Goal: Transaction & Acquisition: Book appointment/travel/reservation

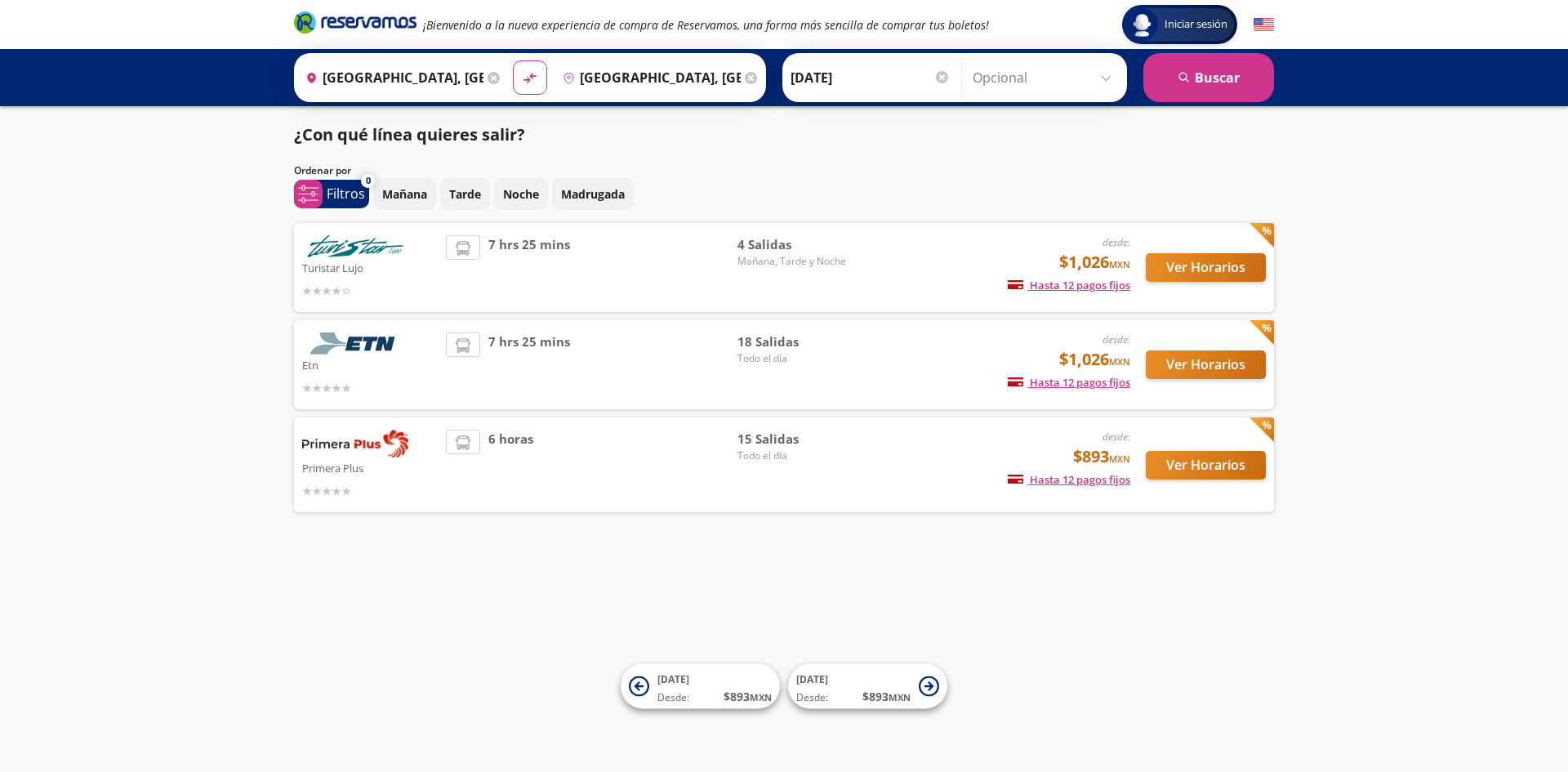
click at [774, 577] on div "Iniciar sesión Iniciar sesión ¡Bienvenido a la nueva experiencia de compra de R…" at bounding box center [784, 386] width 1568 height 772
click at [775, 579] on div "Iniciar sesión Iniciar sesión ¡Bienvenido a la nueva experiencia de compra de R…" at bounding box center [784, 386] width 1568 height 772
click at [615, 453] on div "6 horas" at bounding box center [592, 464] width 291 height 70
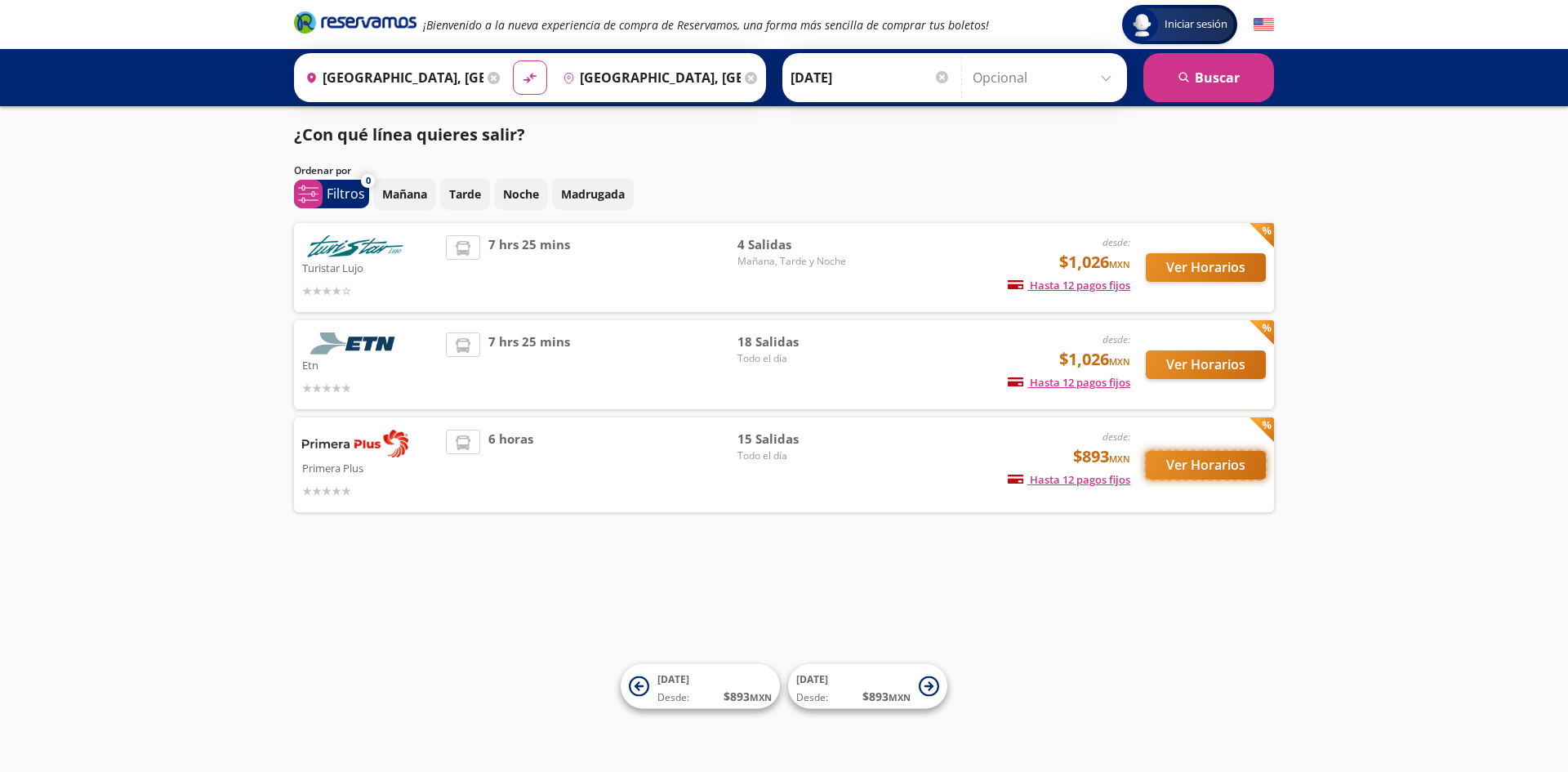
click at [1197, 463] on button "Ver Horarios" at bounding box center [1206, 464] width 120 height 29
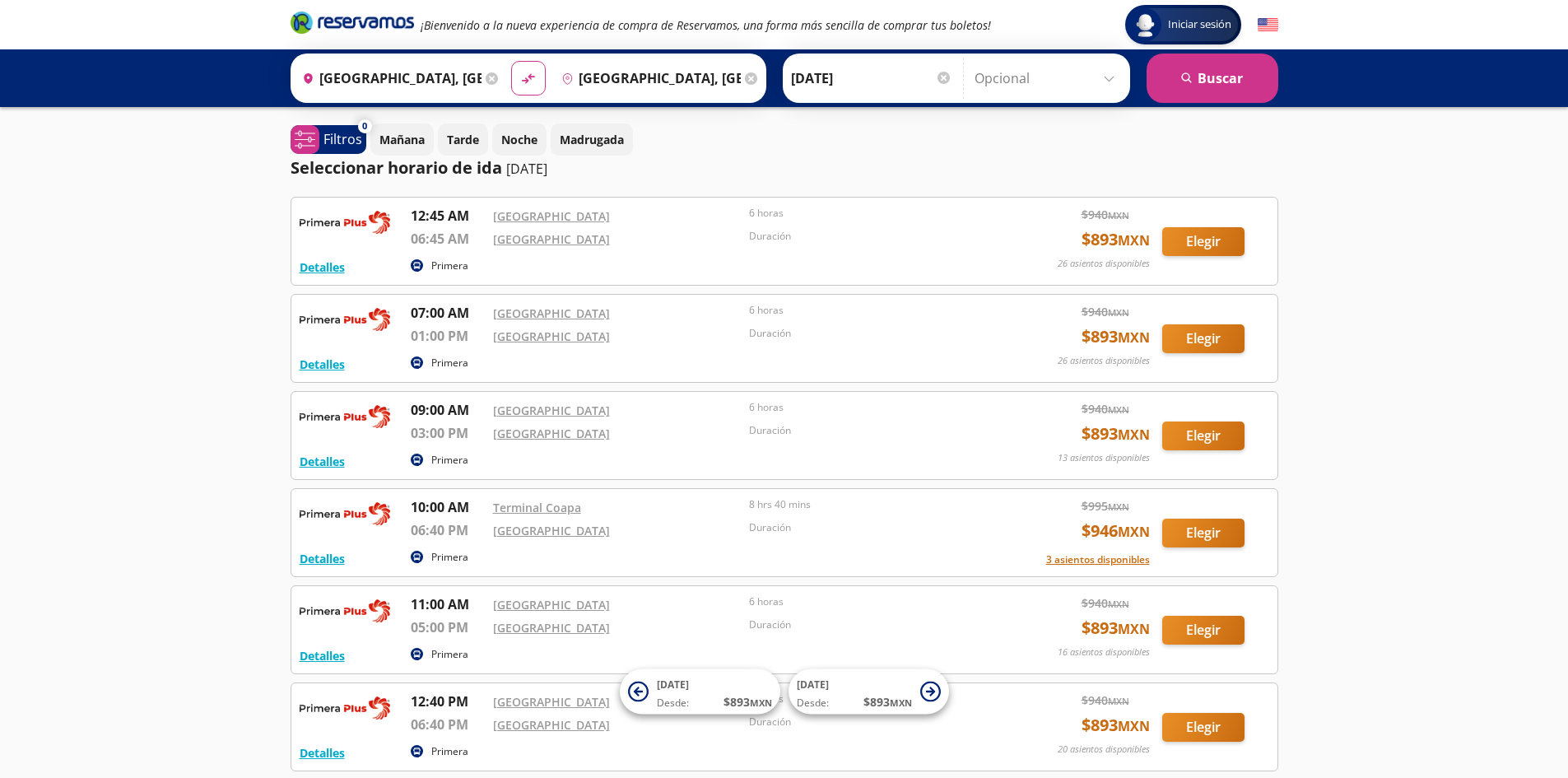
click at [941, 77] on div at bounding box center [944, 78] width 12 height 12
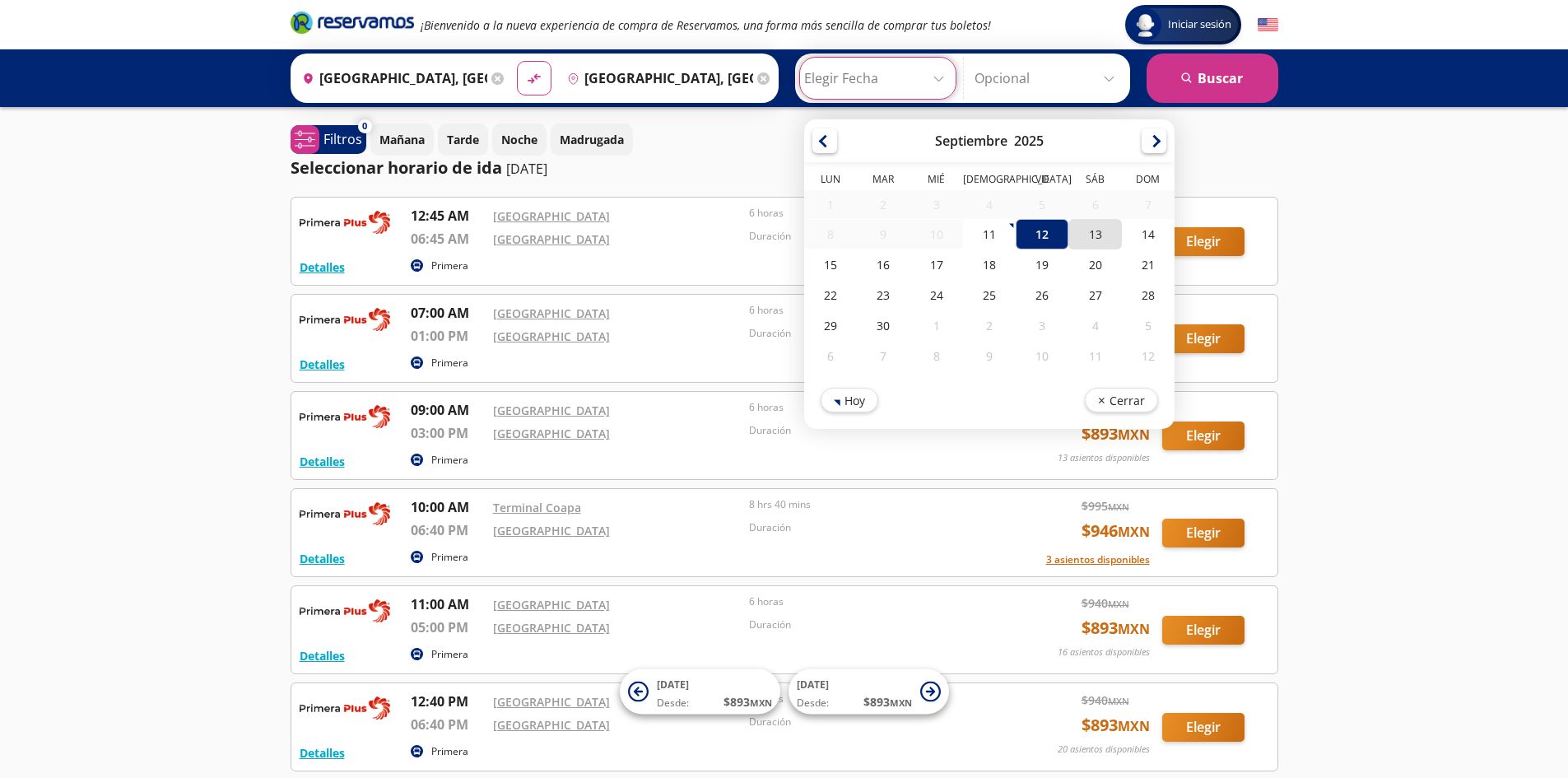
click at [1095, 235] on div "13" at bounding box center [1095, 233] width 52 height 30
type input "[DATE]"
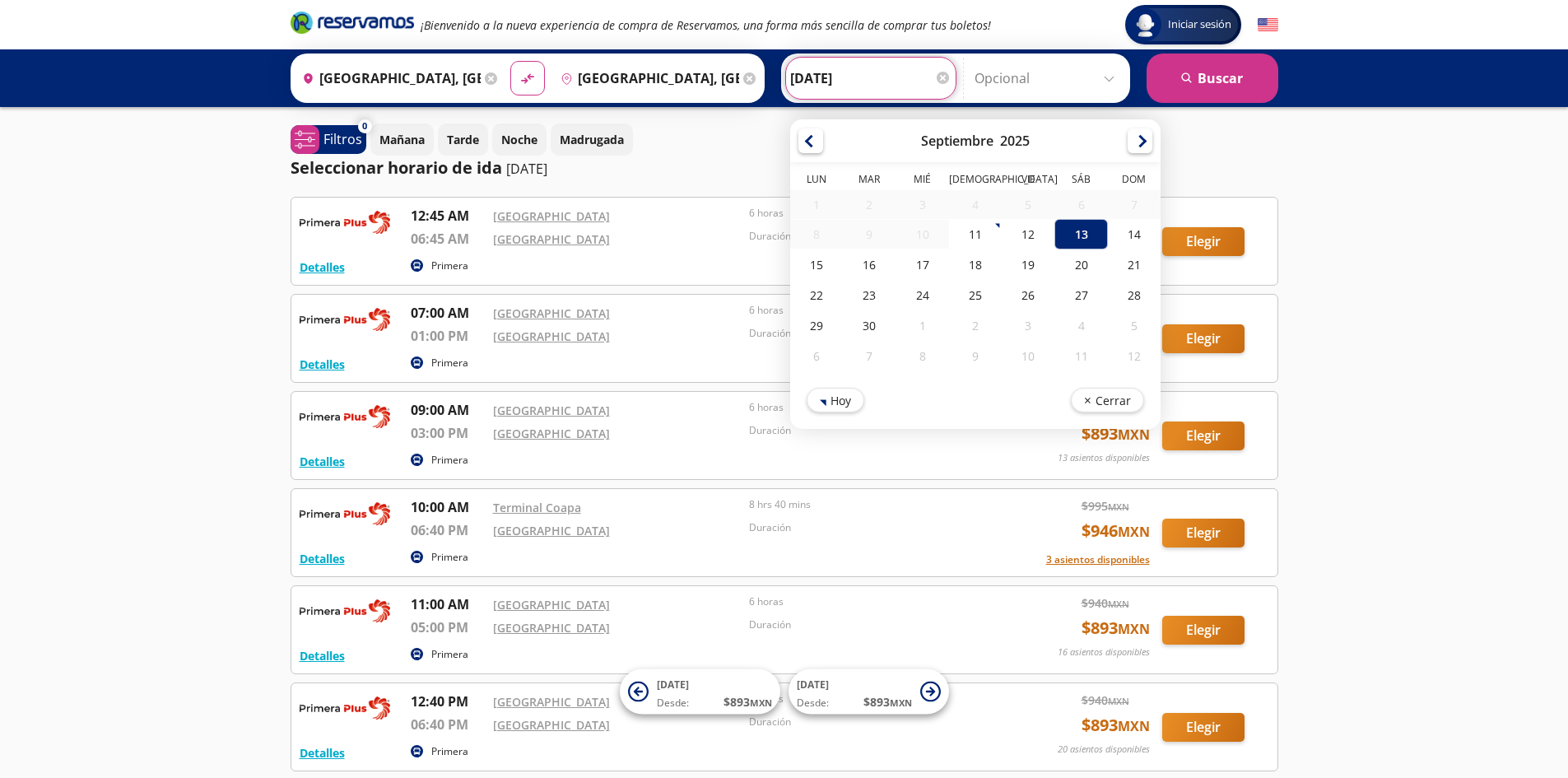
click at [1408, 289] on div "Iniciar sesión Iniciar sesión ¡Bienvenido a la nueva experiencia de compra de R…" at bounding box center [784, 657] width 1568 height 1314
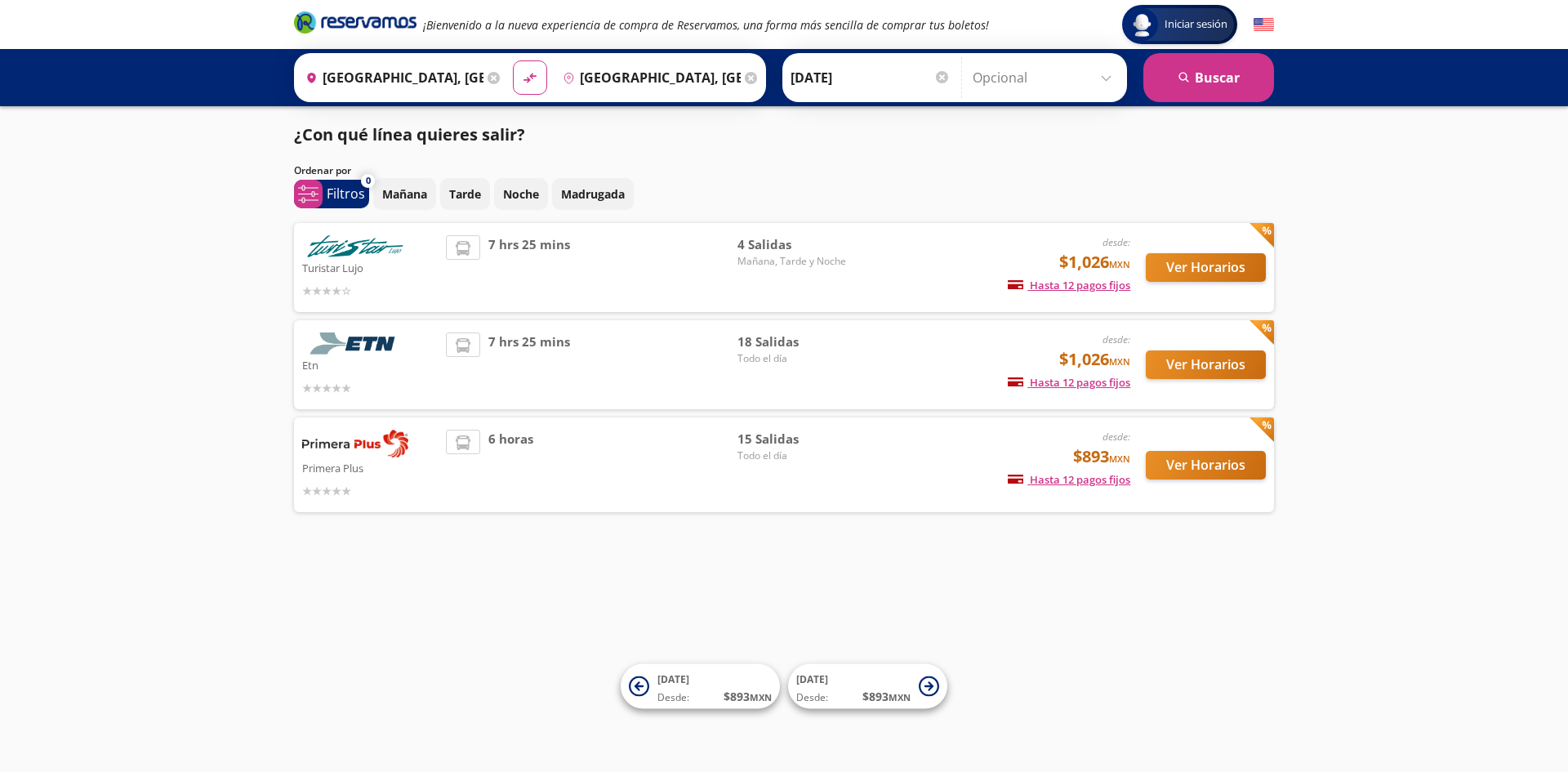
click at [467, 352] on icon at bounding box center [463, 345] width 15 height 15
click at [1209, 362] on button "Ver Horarios" at bounding box center [1206, 364] width 120 height 29
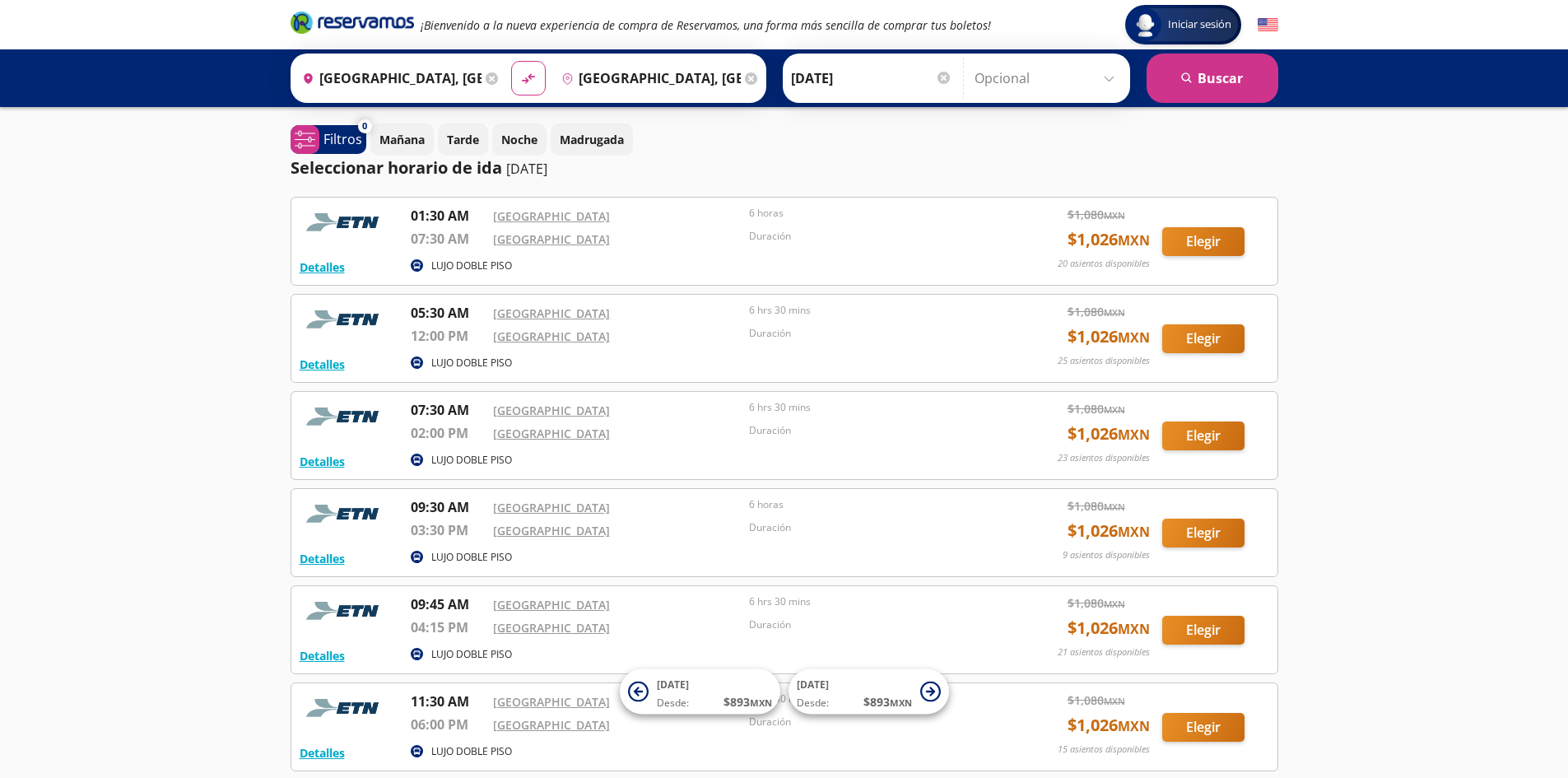
click at [940, 77] on div at bounding box center [944, 78] width 12 height 12
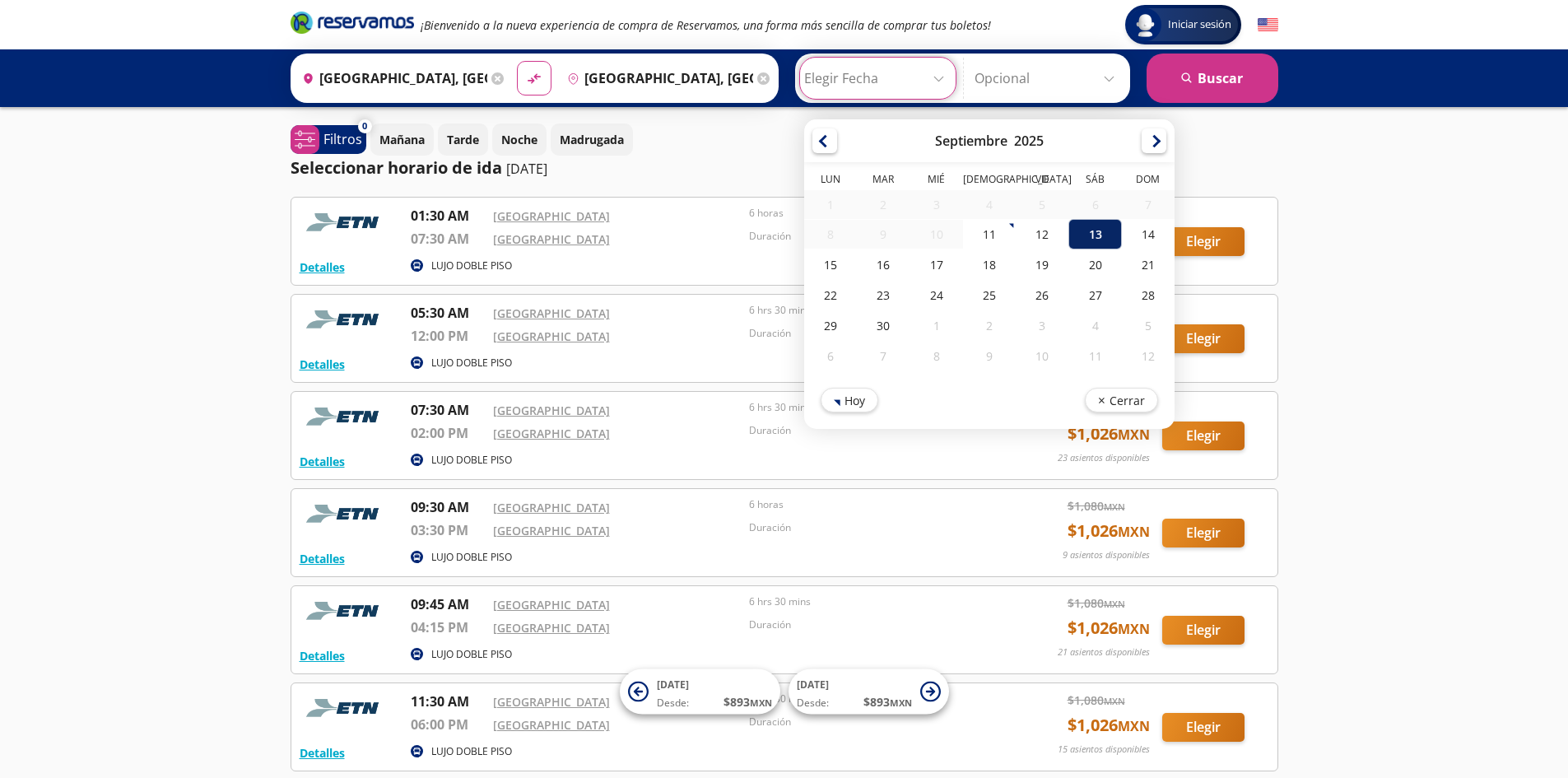
click at [1089, 233] on div "13" at bounding box center [1095, 233] width 52 height 30
type input "[DATE]"
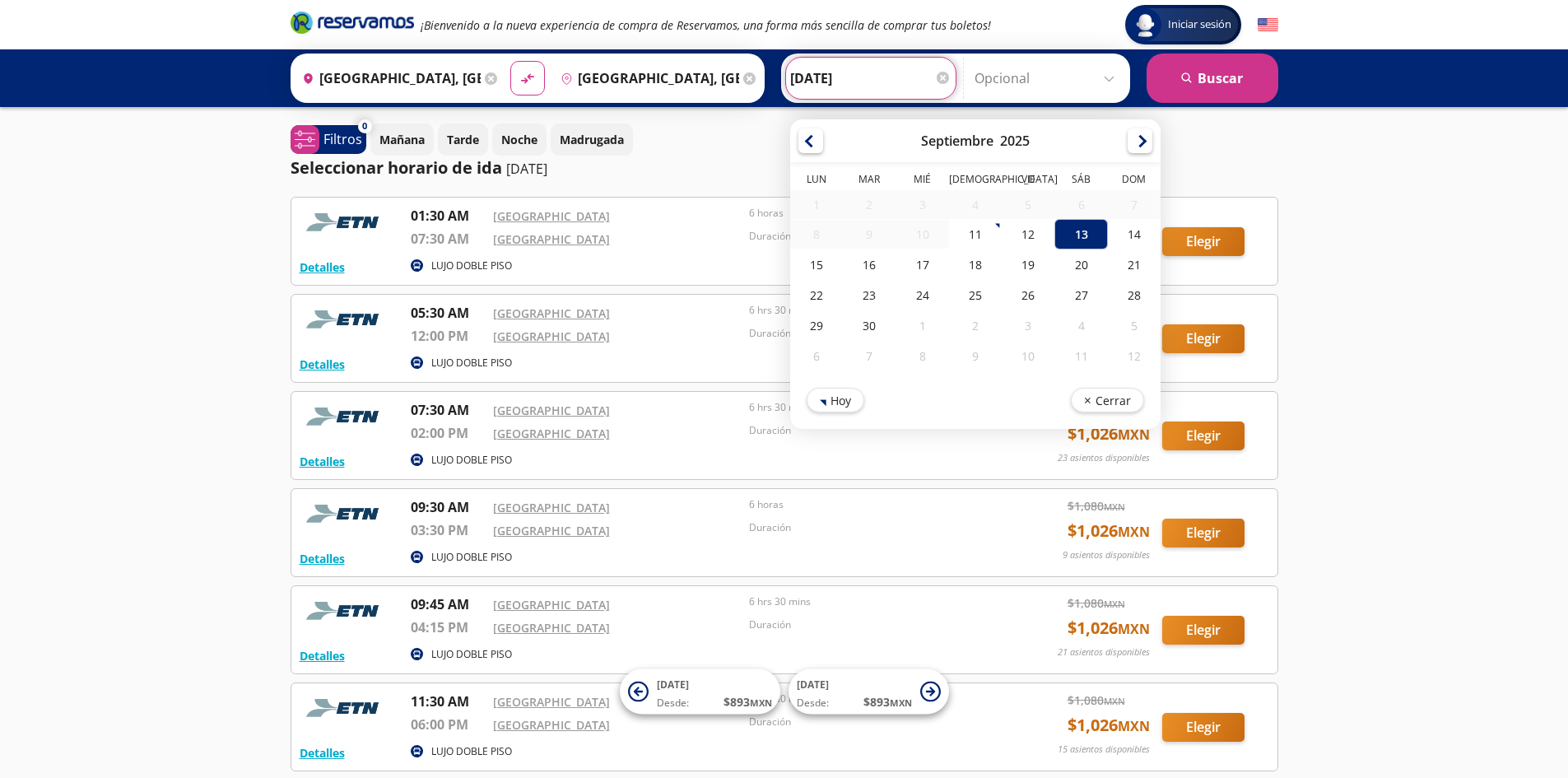
click at [939, 80] on div at bounding box center [943, 78] width 12 height 12
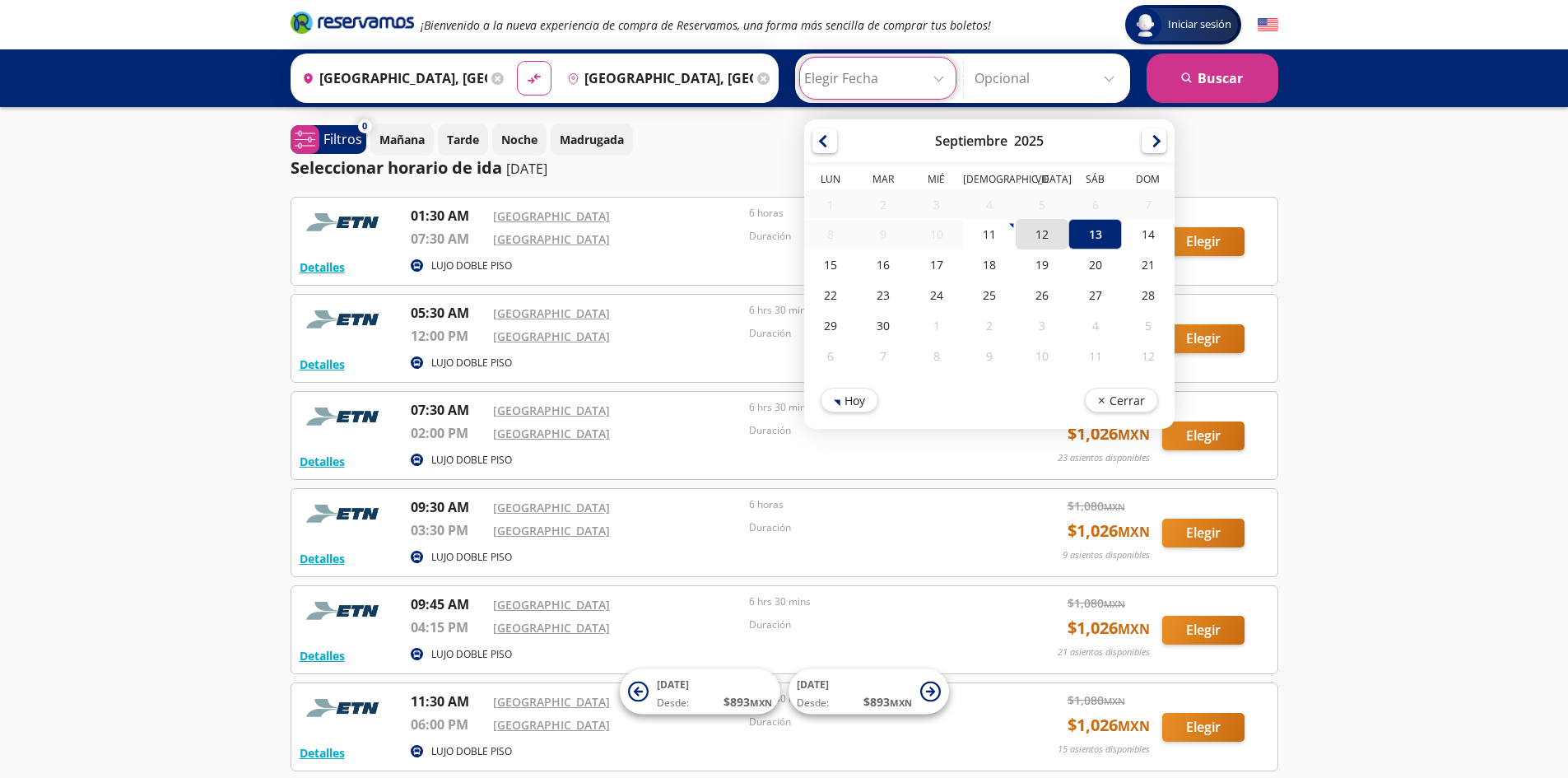
click at [1033, 233] on div "12" at bounding box center [1042, 233] width 52 height 30
type input "[DATE]"
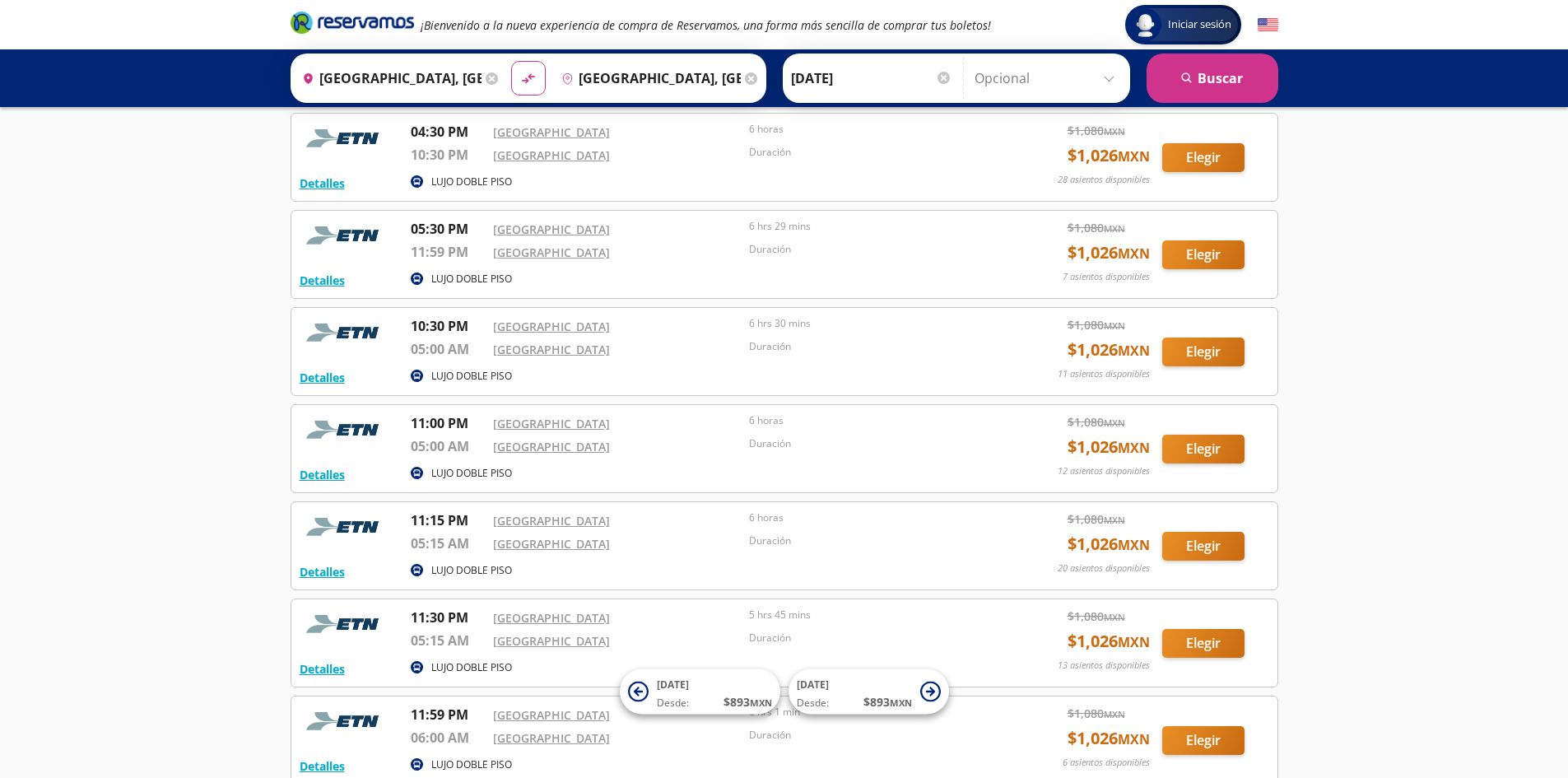
scroll to position [1313, 0]
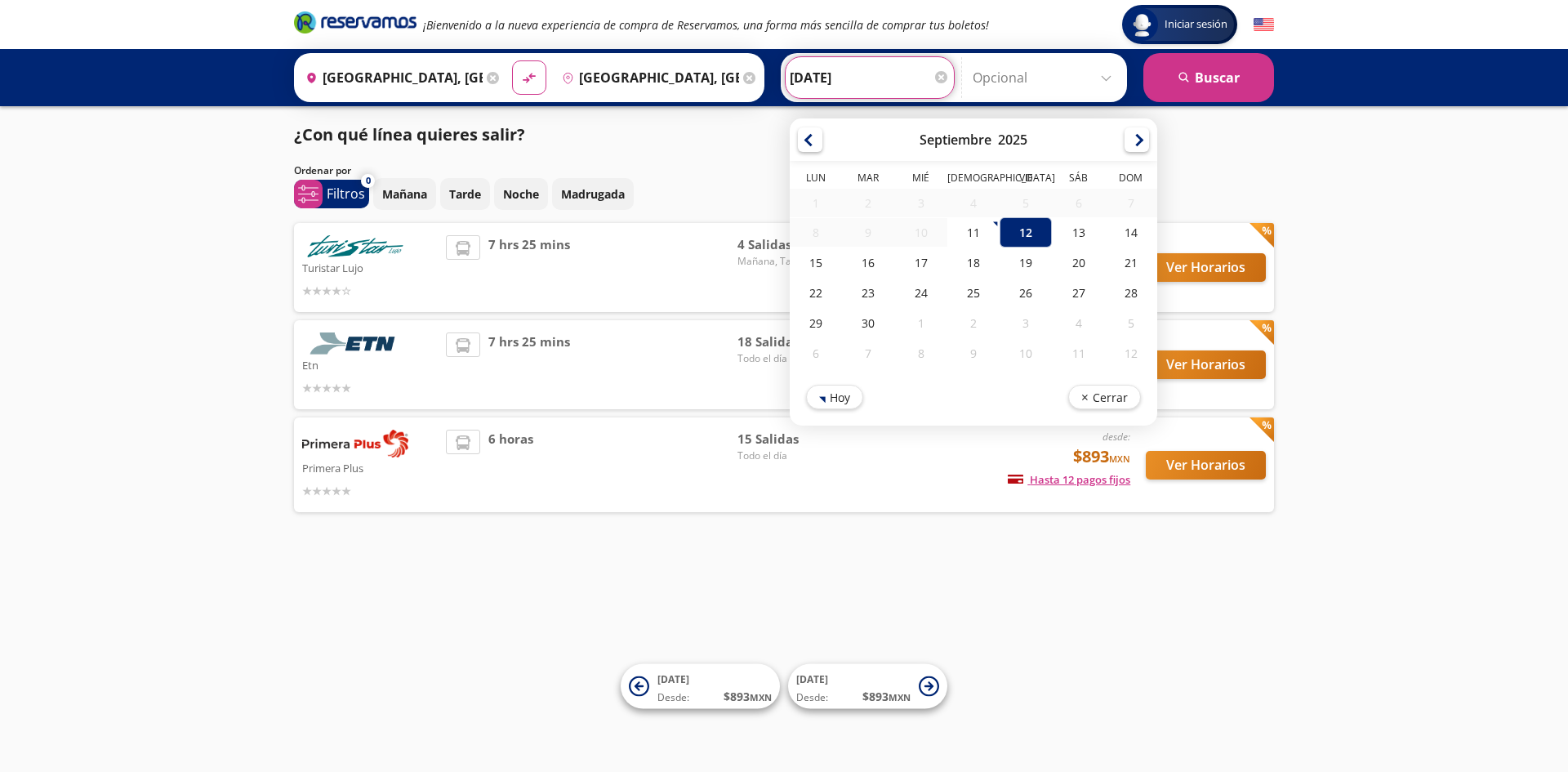
click at [514, 461] on span "6 horas" at bounding box center [511, 464] width 45 height 70
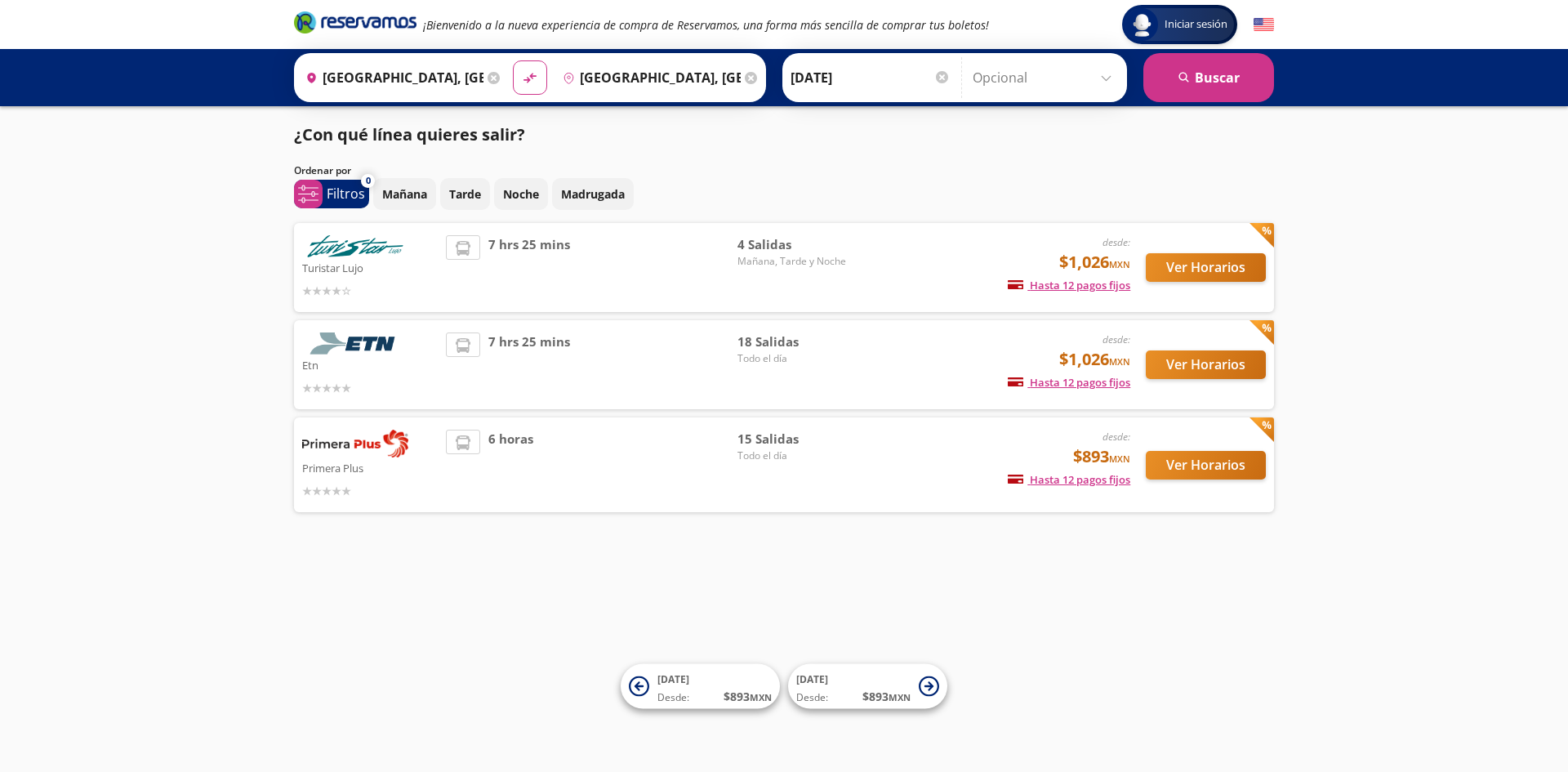
click at [540, 469] on div "6 horas" at bounding box center [592, 464] width 291 height 70
click at [1182, 461] on button "Ver Horarios" at bounding box center [1206, 464] width 120 height 29
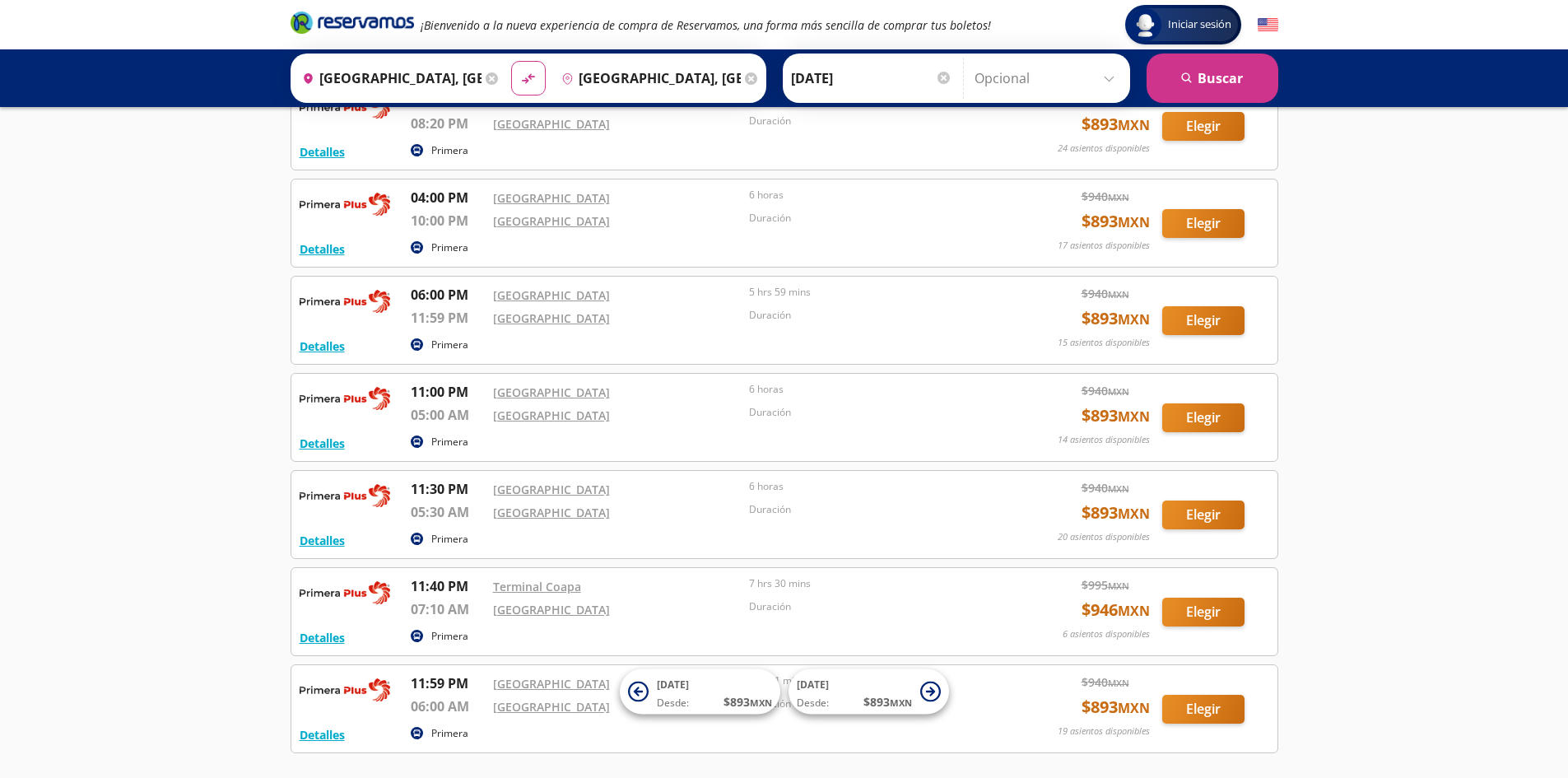
scroll to position [1022, 0]
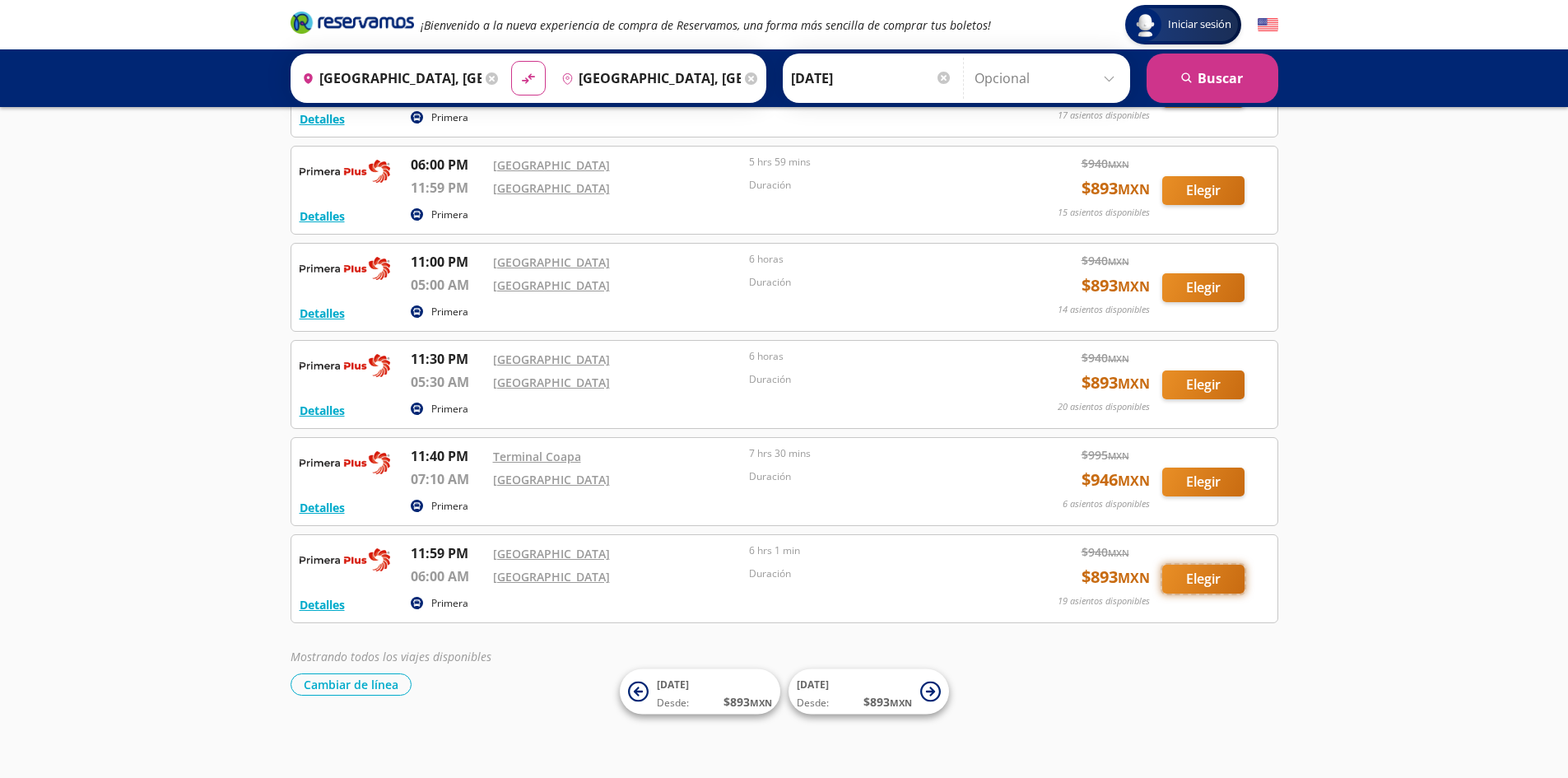
click at [1222, 581] on button "Elegir" at bounding box center [1204, 578] width 82 height 29
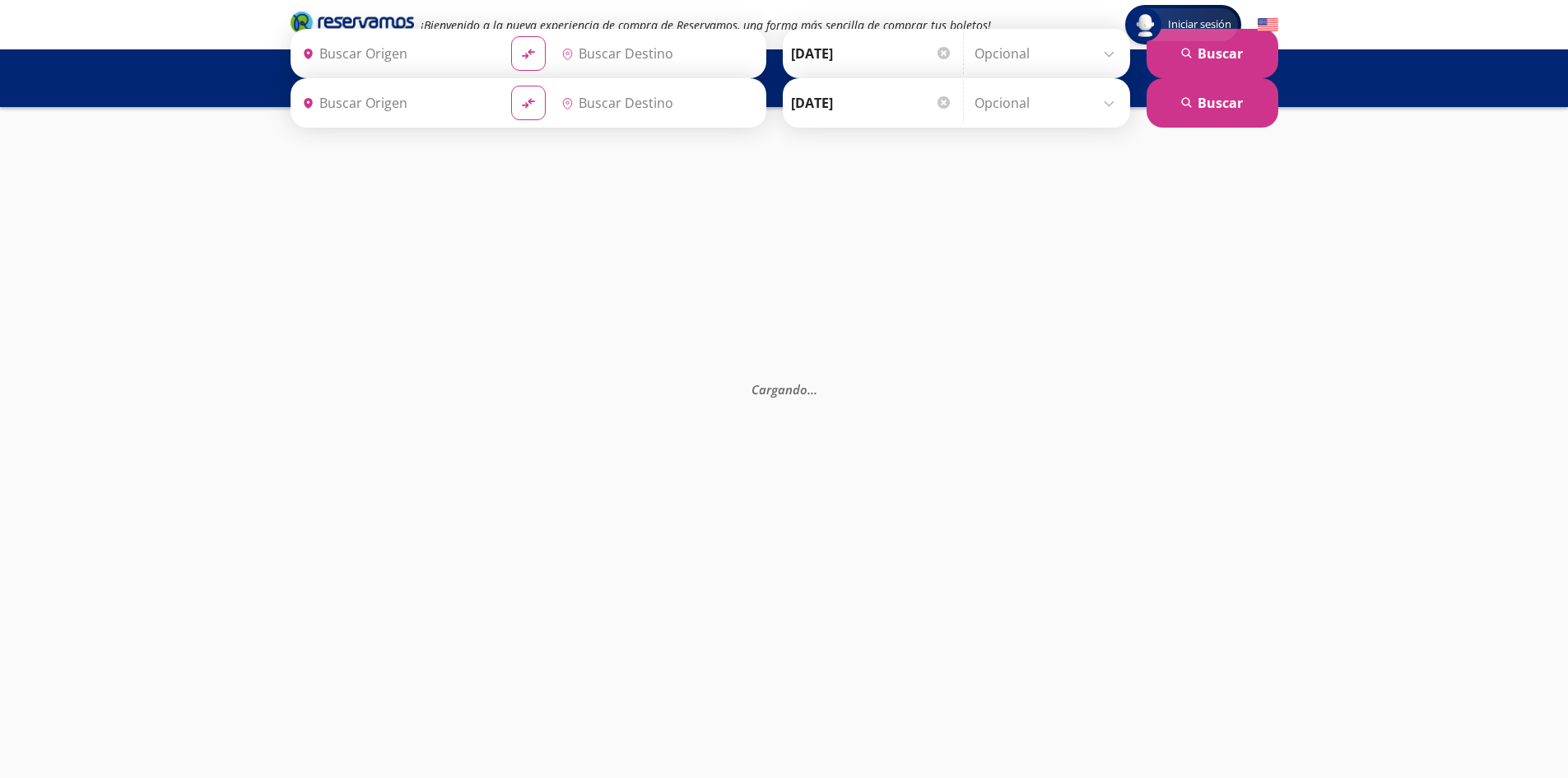
type input "[GEOGRAPHIC_DATA], [GEOGRAPHIC_DATA]"
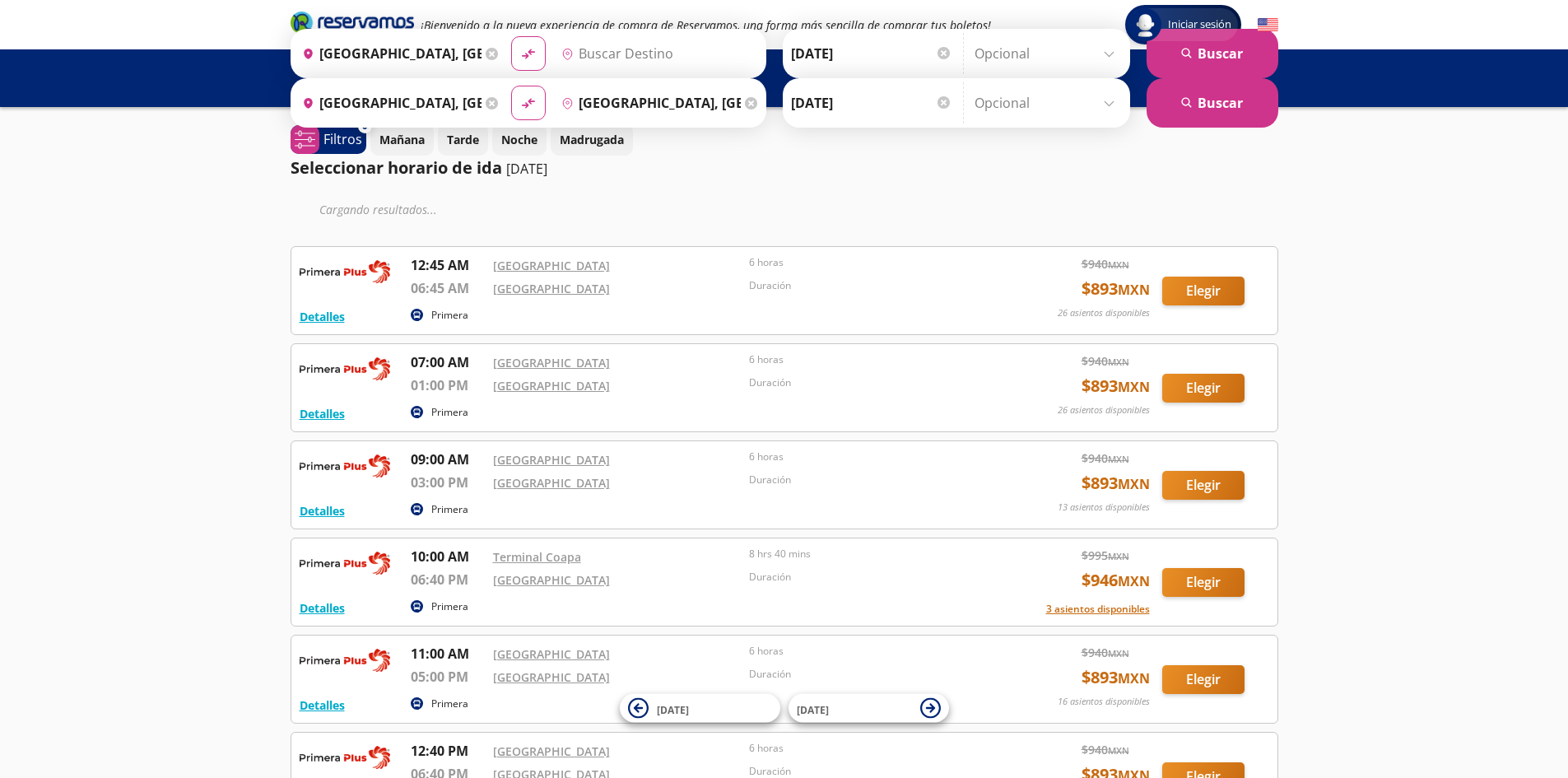
type input "[GEOGRAPHIC_DATA], [GEOGRAPHIC_DATA]"
